Goal: Information Seeking & Learning: Find specific fact

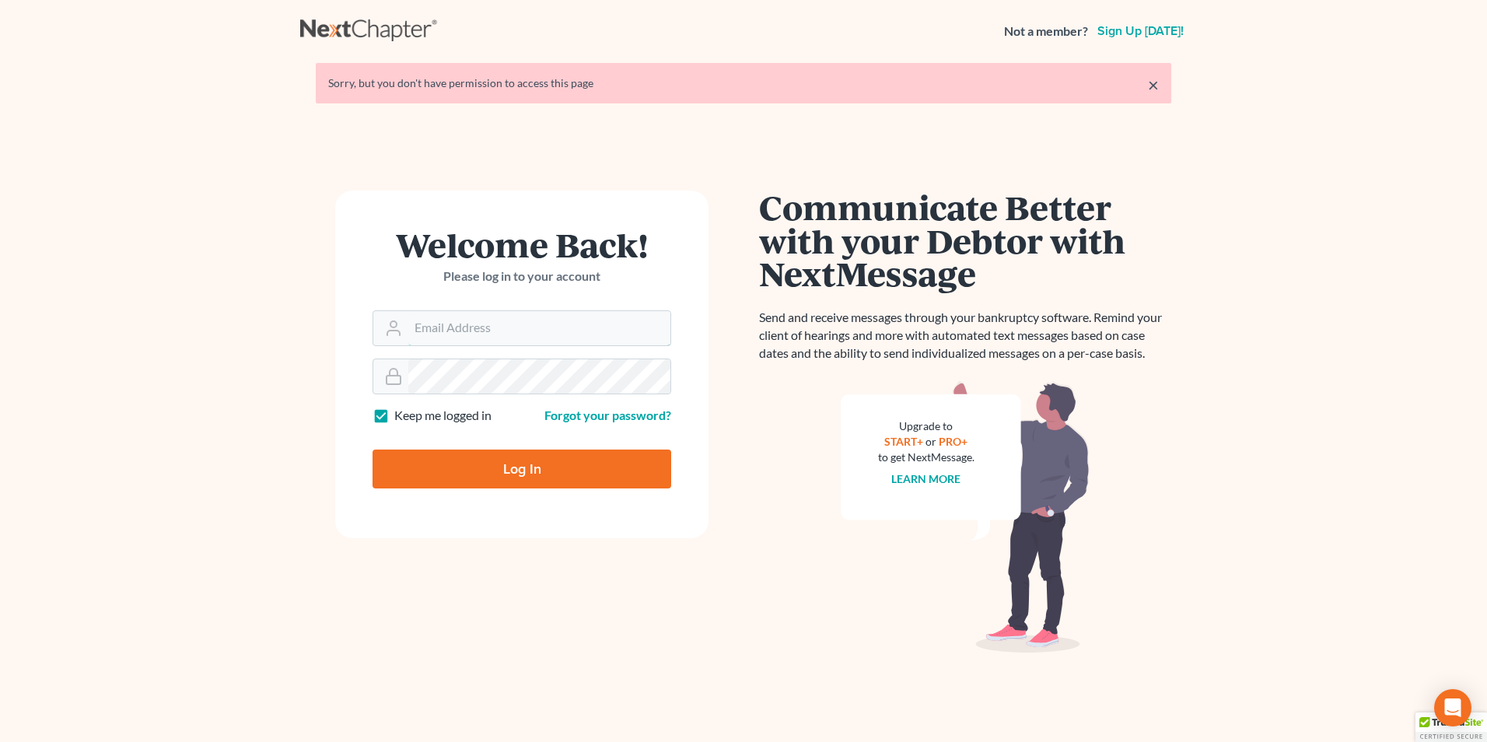
type input "[EMAIL_ADDRESS][DOMAIN_NAME]"
click at [593, 470] on input "Log In" at bounding box center [522, 469] width 299 height 39
type input "Thinking..."
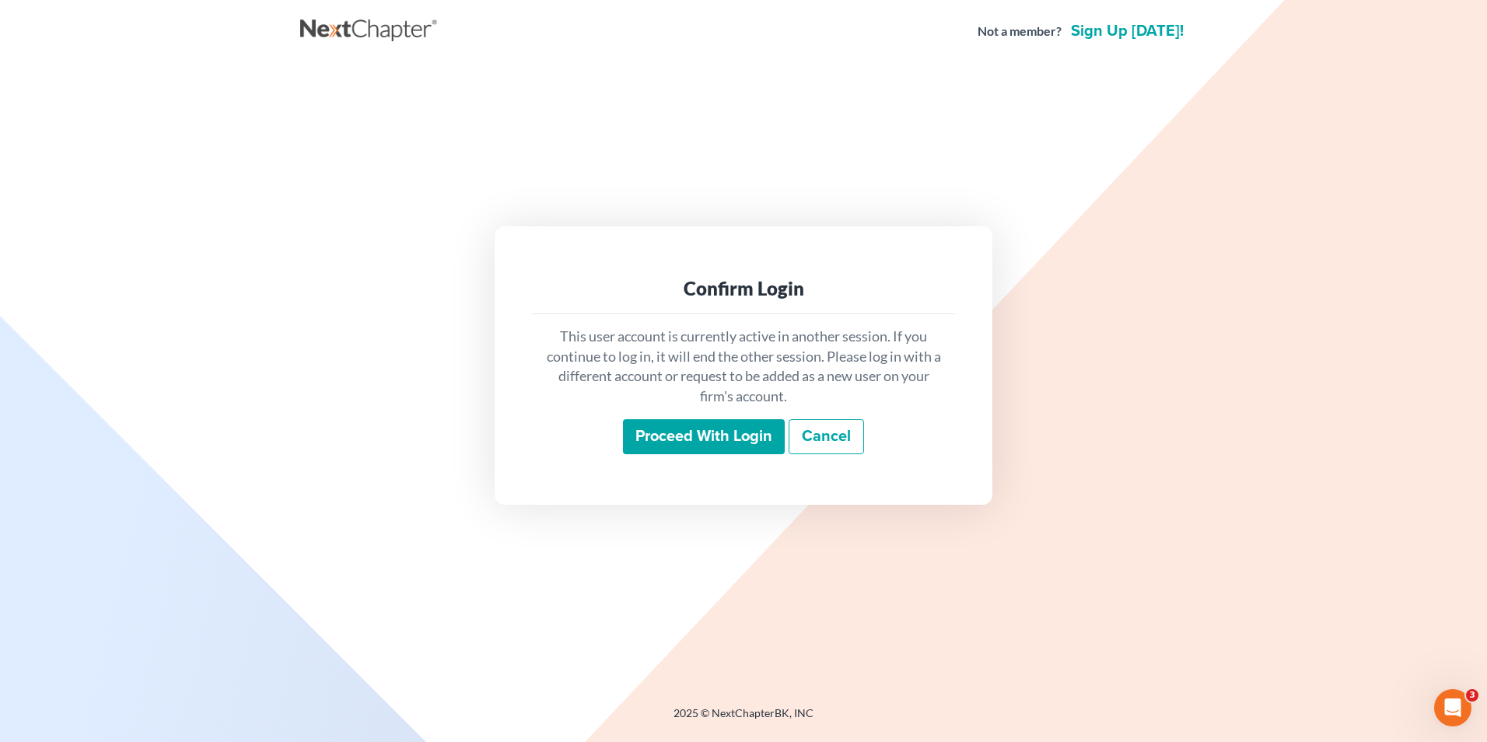
click at [755, 426] on input "Proceed with login" at bounding box center [704, 437] width 162 height 36
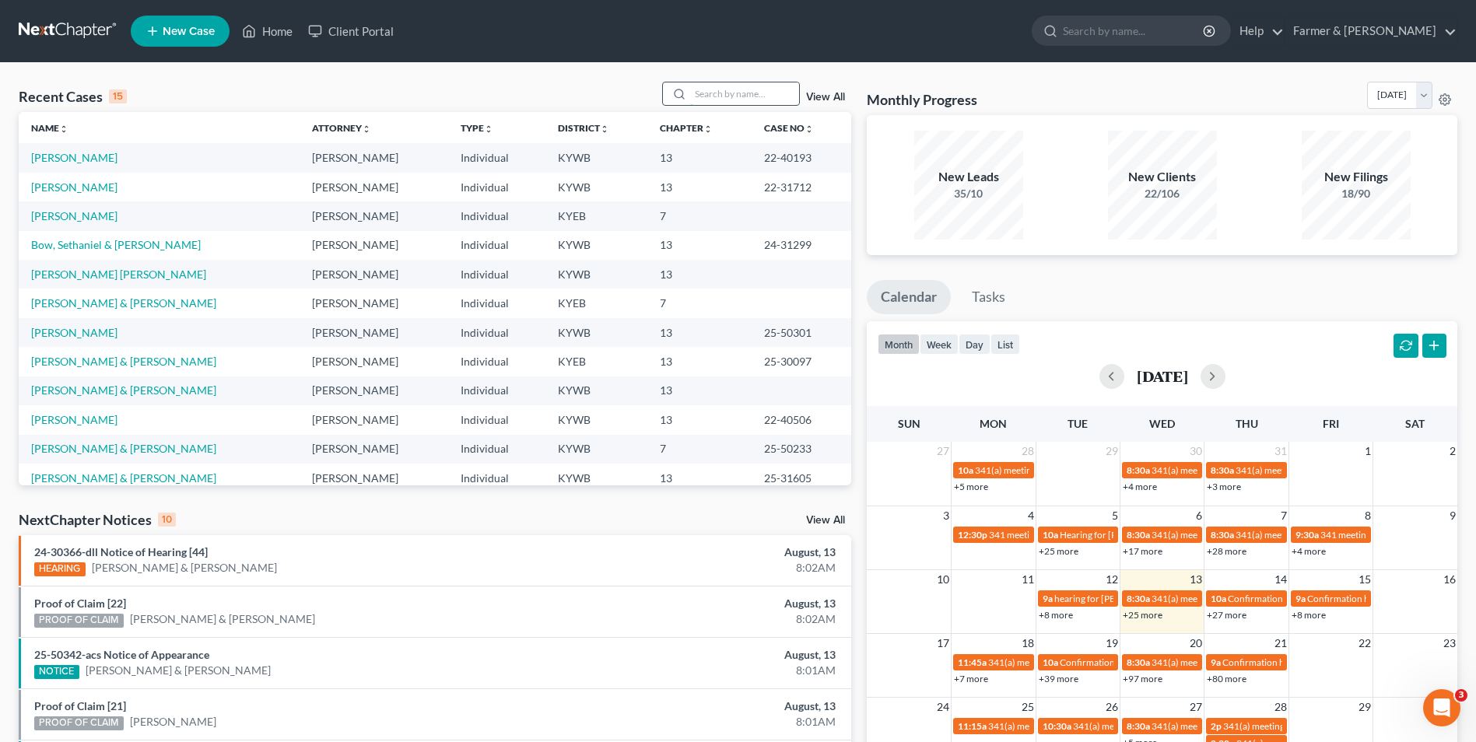
click at [731, 92] on input "search" at bounding box center [744, 93] width 109 height 23
paste input "22-31712"
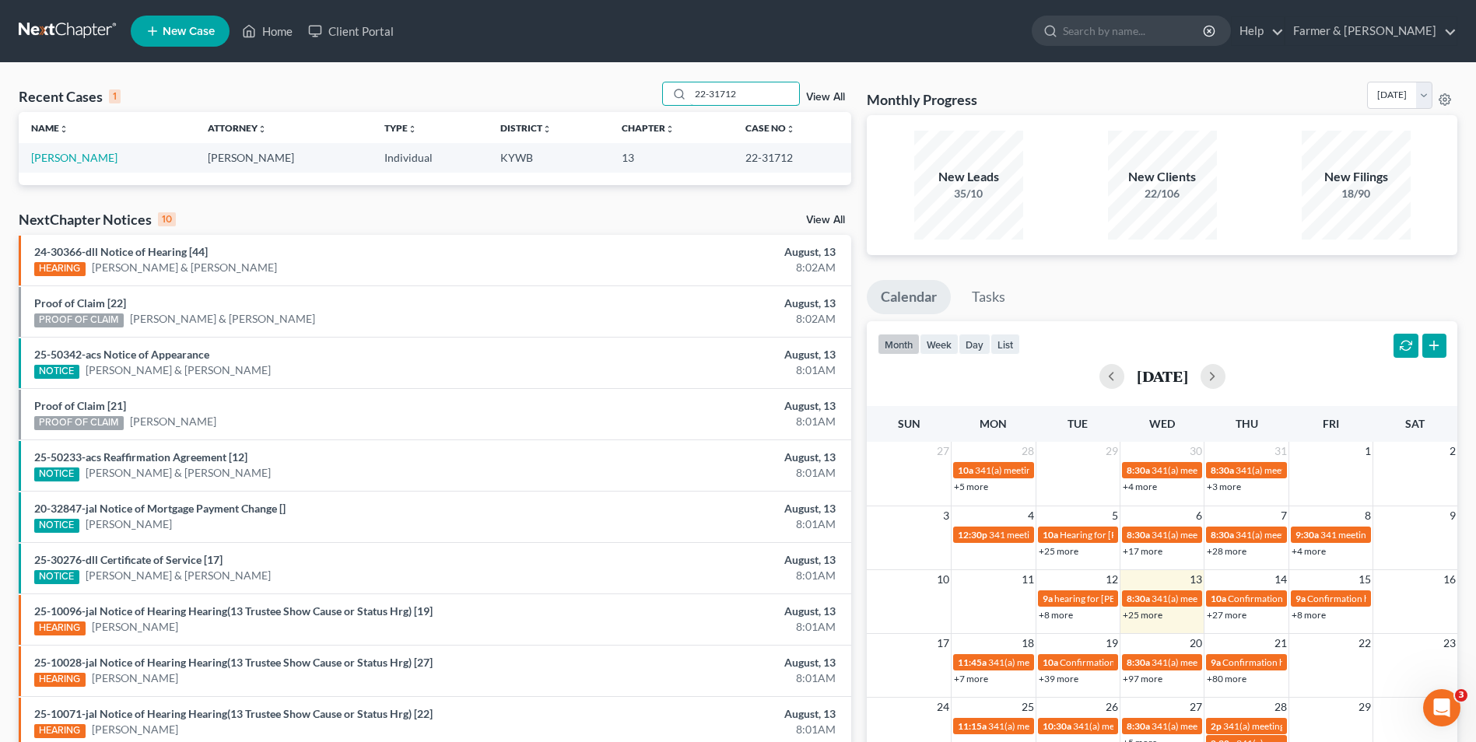
type input "22-31712"
click at [44, 162] on link "Woodrum, Amelia" at bounding box center [74, 157] width 86 height 13
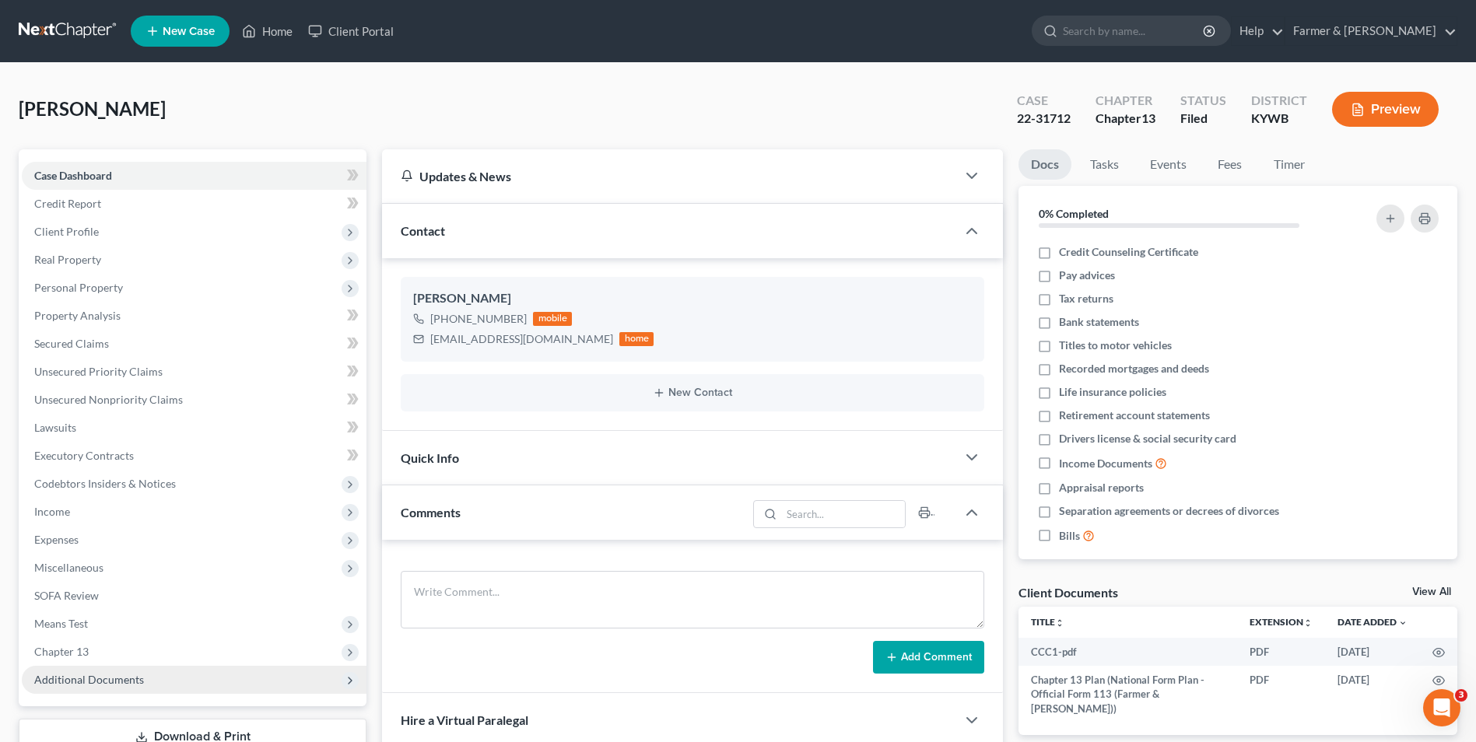
click at [131, 676] on span "Additional Documents" at bounding box center [89, 679] width 110 height 13
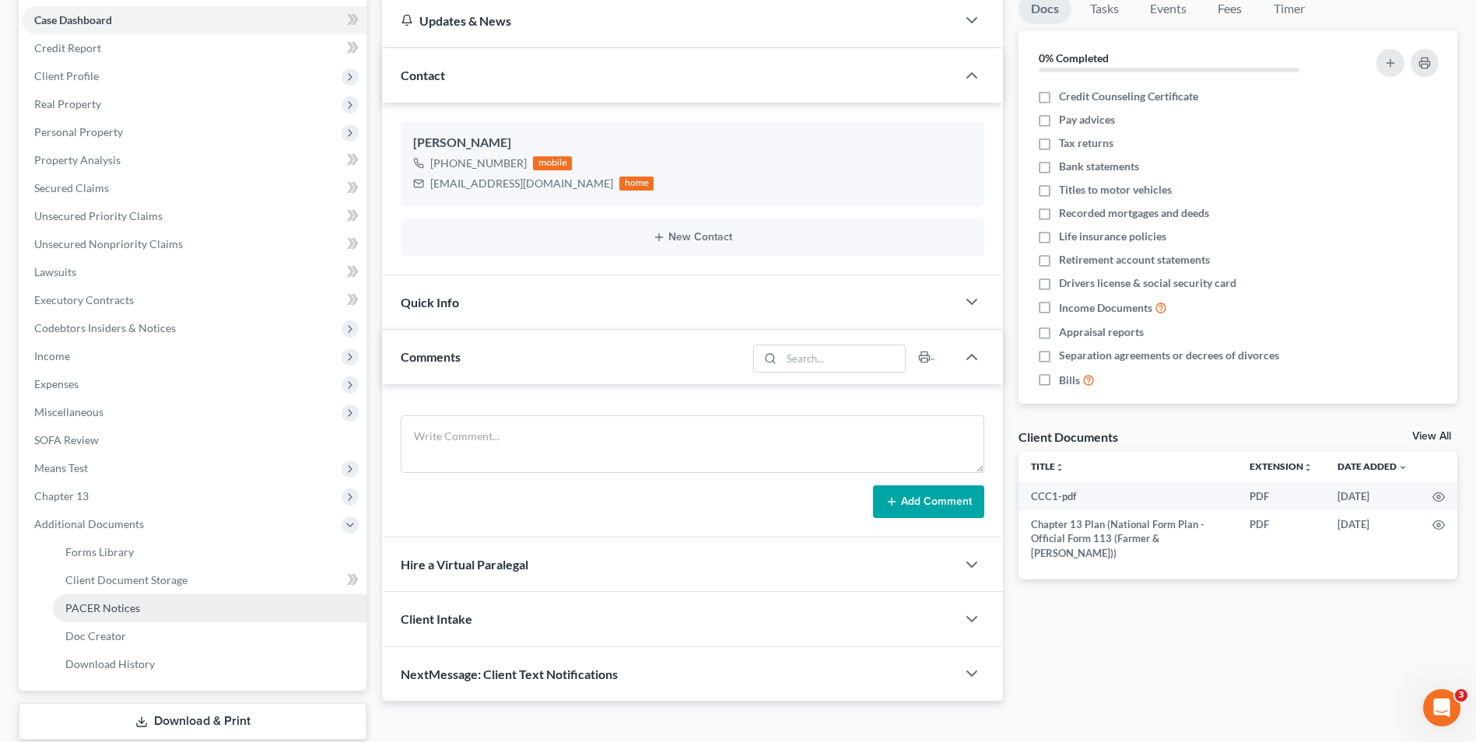
click at [145, 606] on link "PACER Notices" at bounding box center [209, 608] width 313 height 28
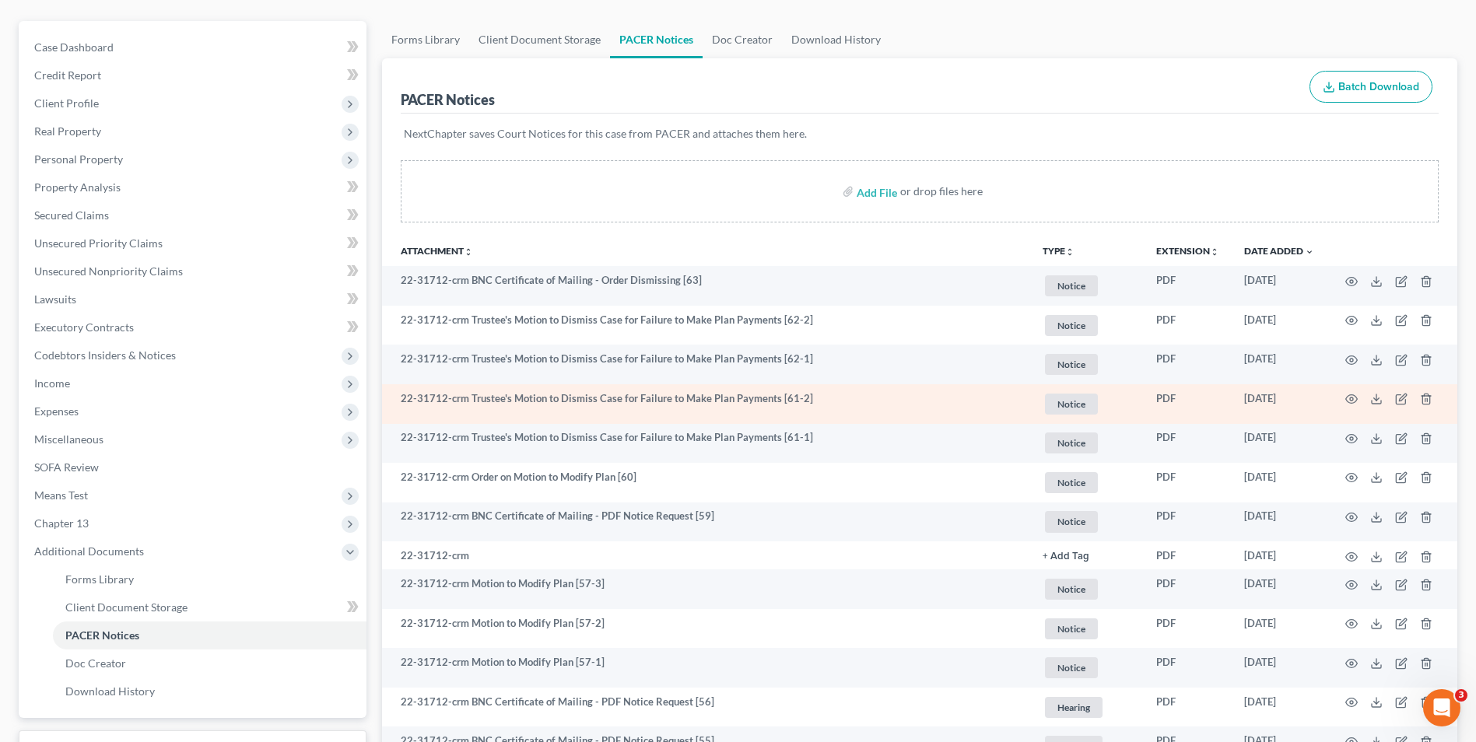
scroll to position [156, 0]
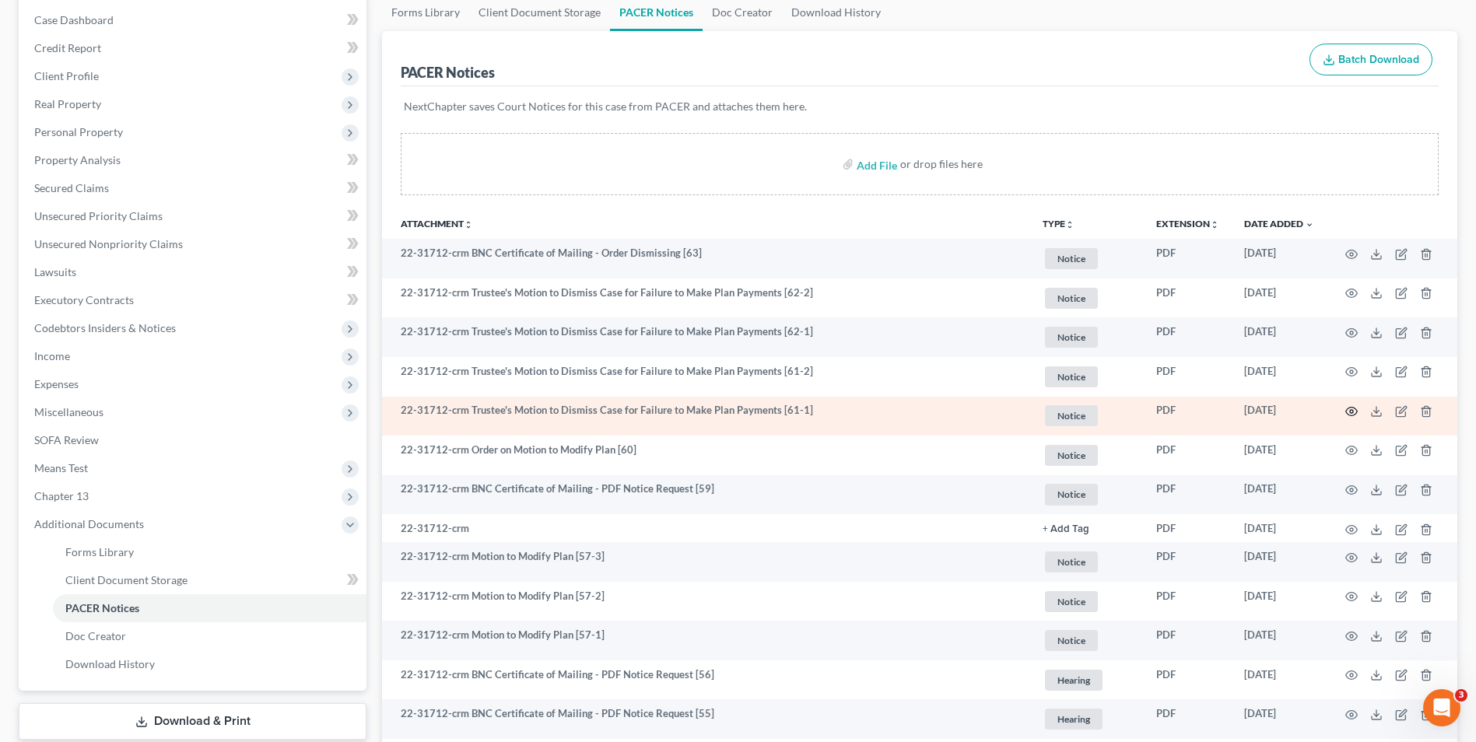
click at [1350, 408] on icon "button" at bounding box center [1352, 412] width 12 height 9
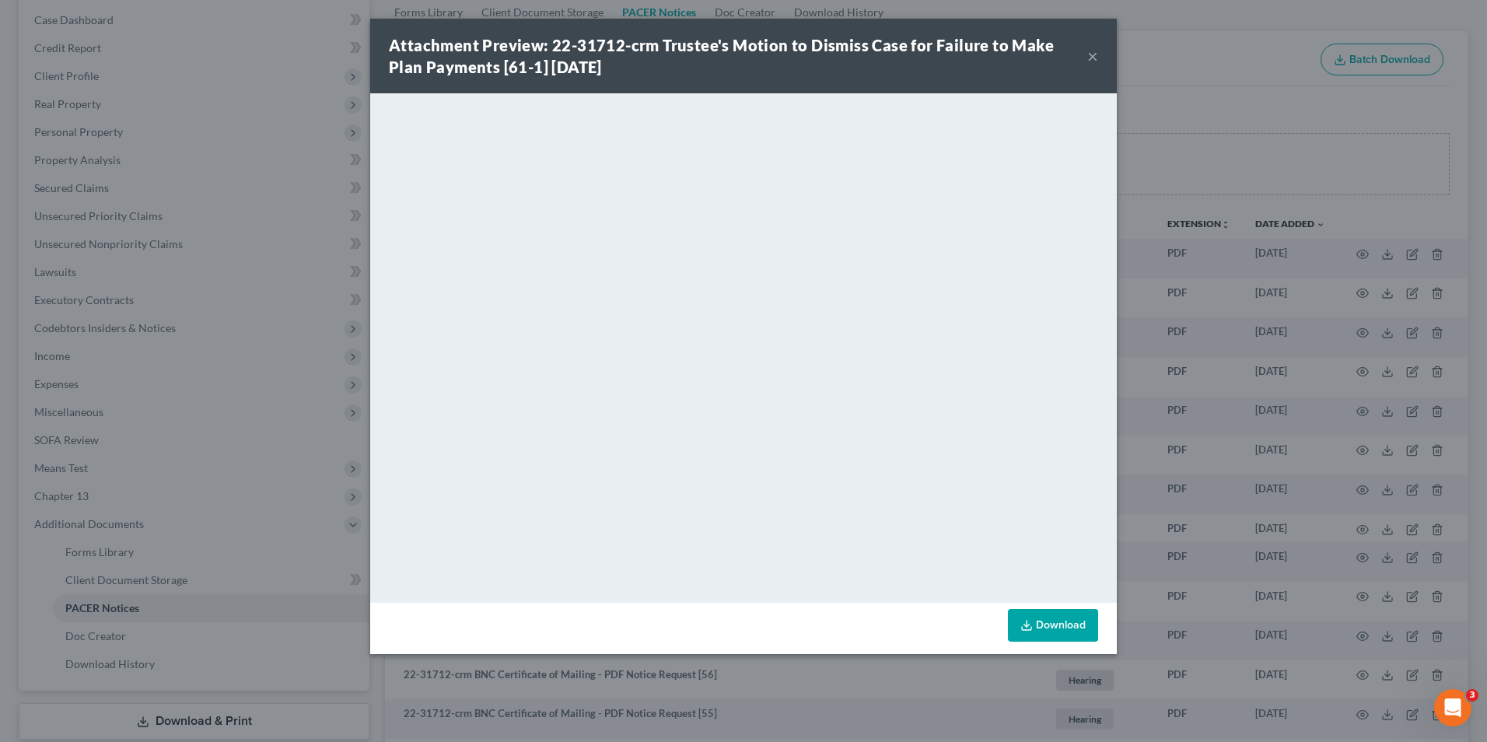
click at [1095, 58] on button "×" at bounding box center [1092, 56] width 11 height 19
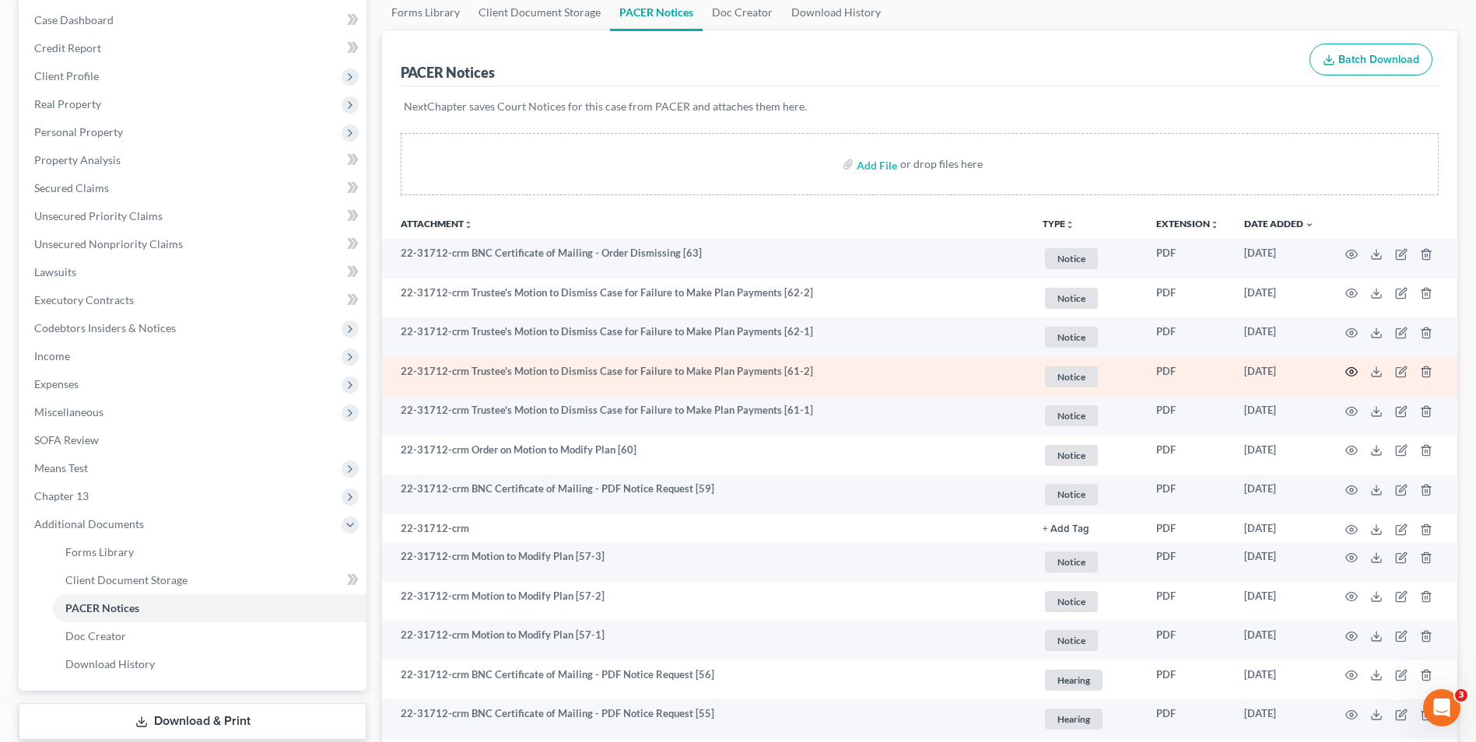
click at [1347, 370] on icon "button" at bounding box center [1352, 372] width 12 height 9
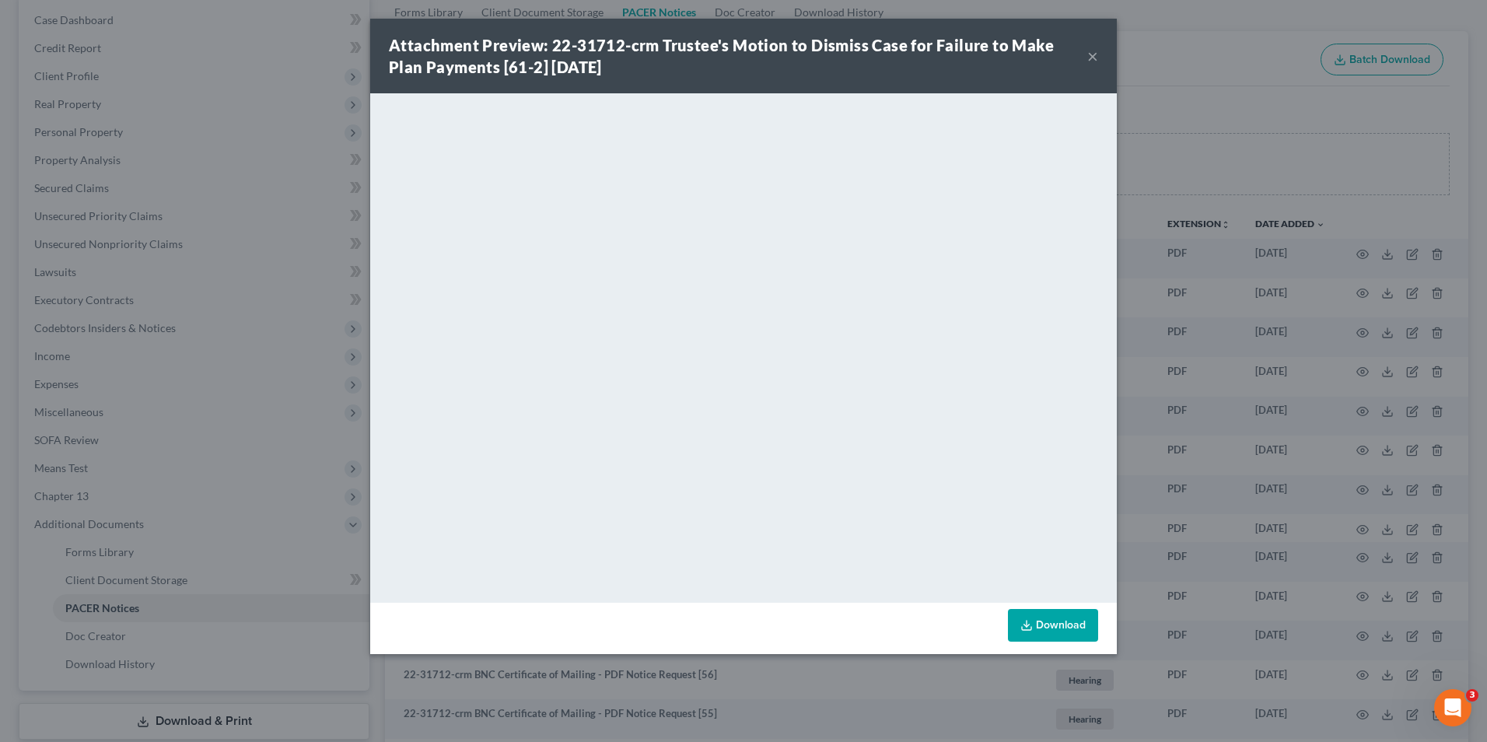
click at [1094, 56] on button "×" at bounding box center [1092, 56] width 11 height 19
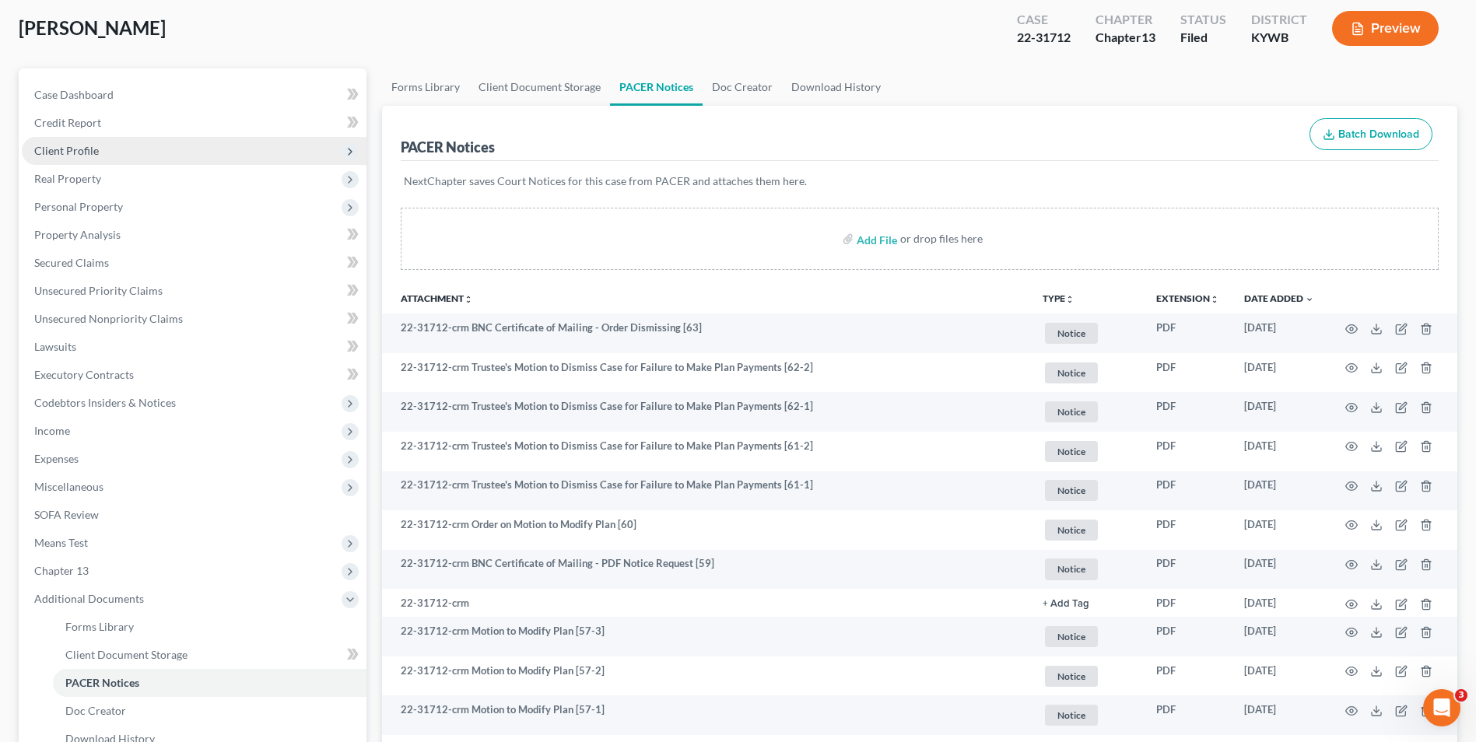
scroll to position [78, 0]
click at [166, 152] on span "Client Profile" at bounding box center [194, 154] width 345 height 28
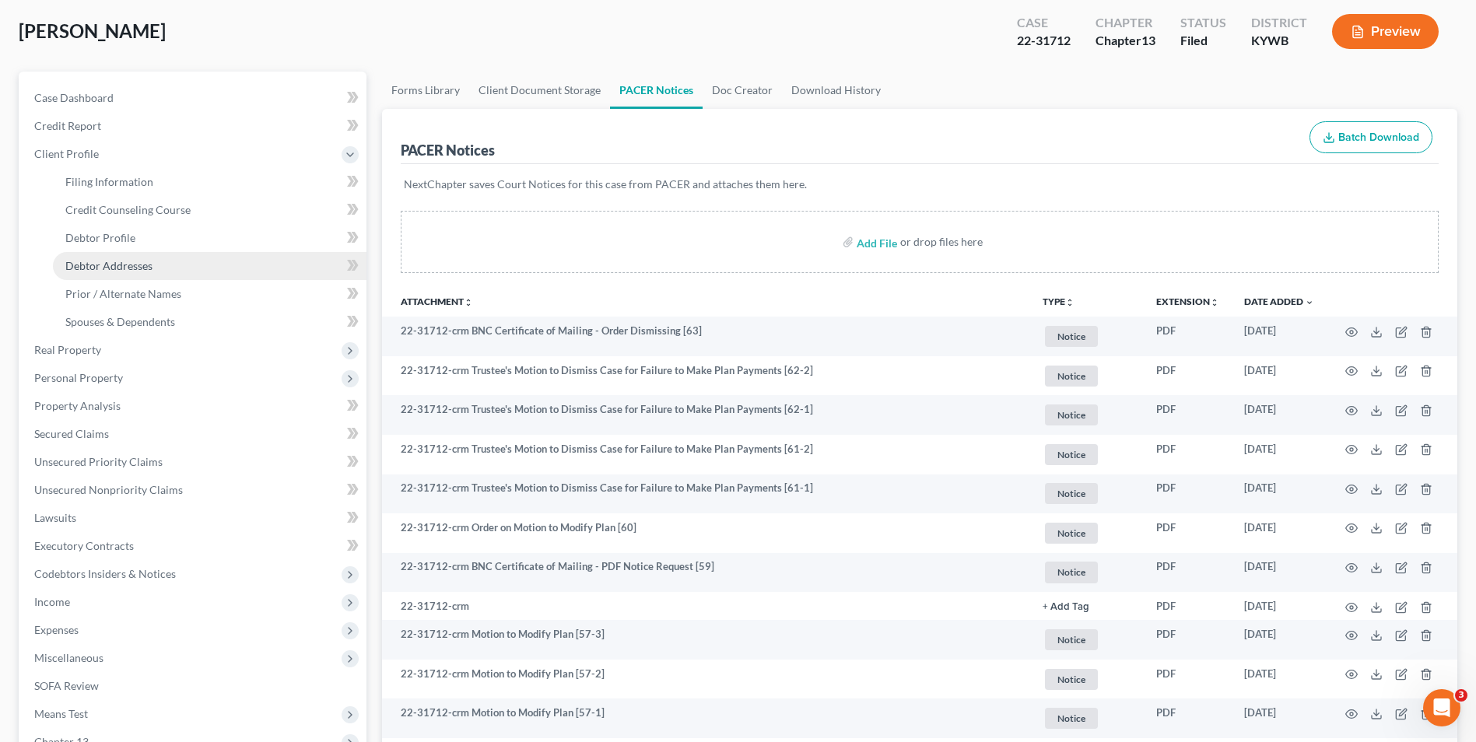
click at [138, 264] on span "Debtor Addresses" at bounding box center [108, 265] width 87 height 13
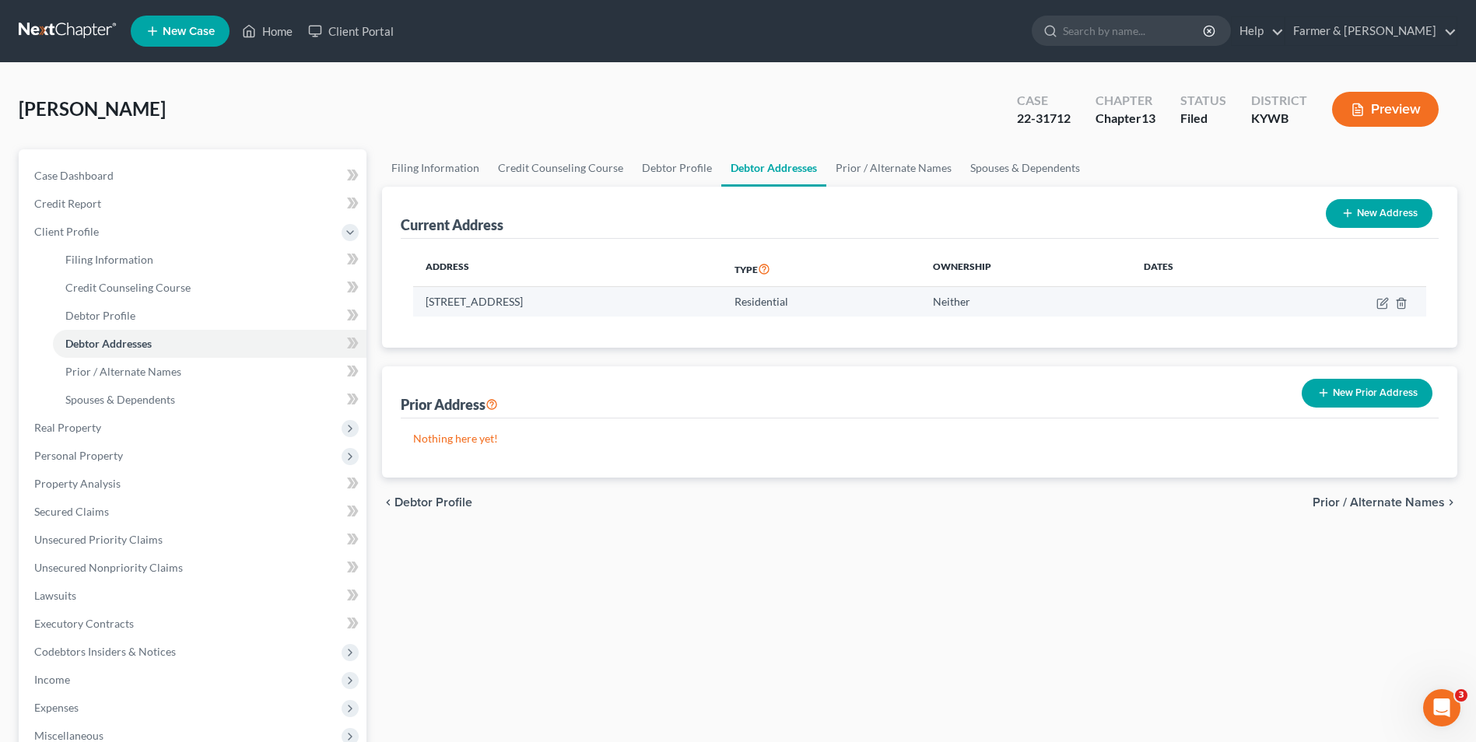
drag, startPoint x: 528, startPoint y: 302, endPoint x: 425, endPoint y: 304, distance: 103.5
click at [425, 304] on td "609 Transylvania Way, Elizabethtown, KY 42701" at bounding box center [567, 302] width 309 height 30
copy td "609 Transylvania Way"
